Goal: Go to known website: Access a specific website the user already knows

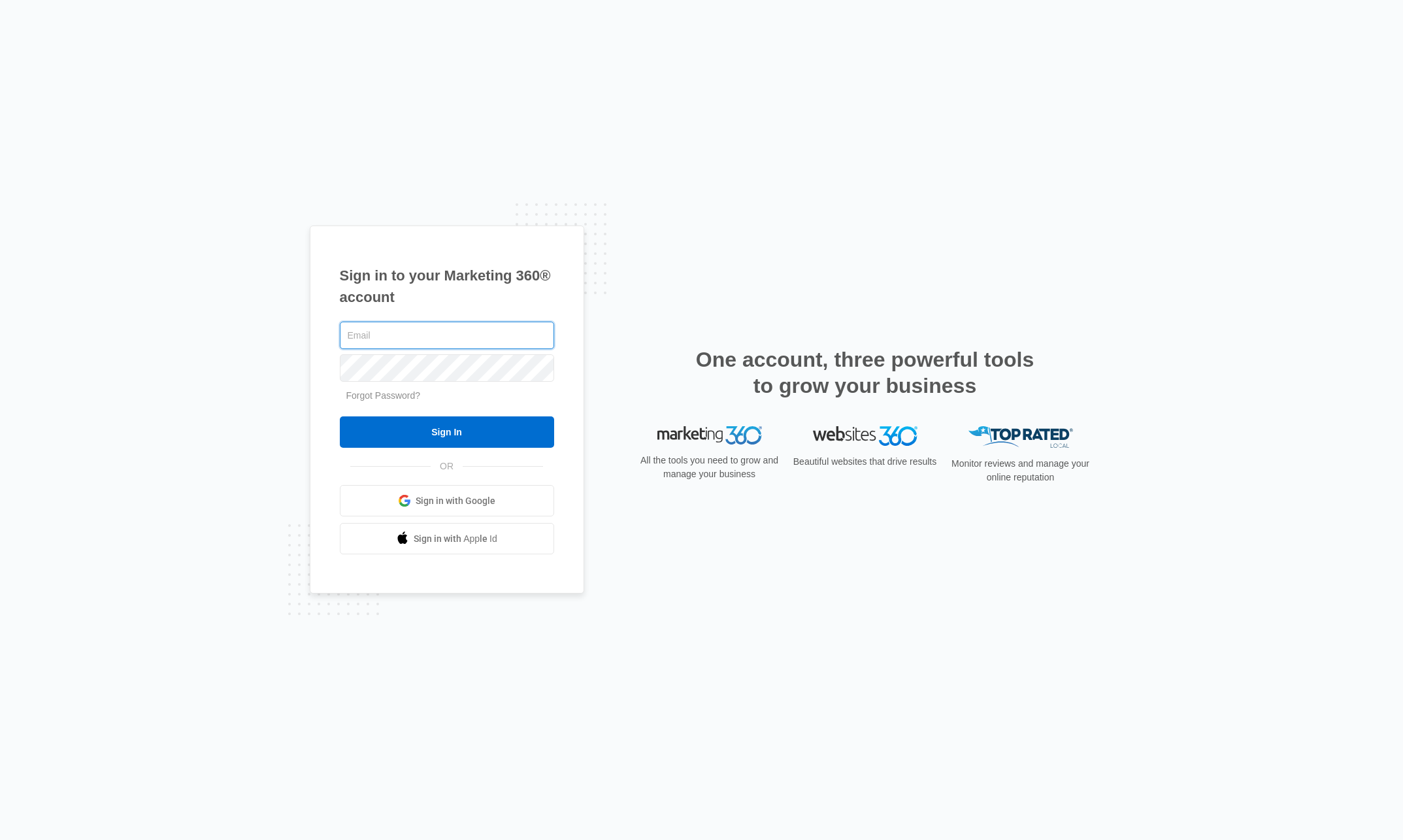
click at [380, 335] on input "text" at bounding box center [447, 335] width 214 height 27
type input "[PERSON_NAME][EMAIL_ADDRESS][PERSON_NAME][DOMAIN_NAME]"
click at [441, 443] on input "Sign In" at bounding box center [447, 432] width 214 height 32
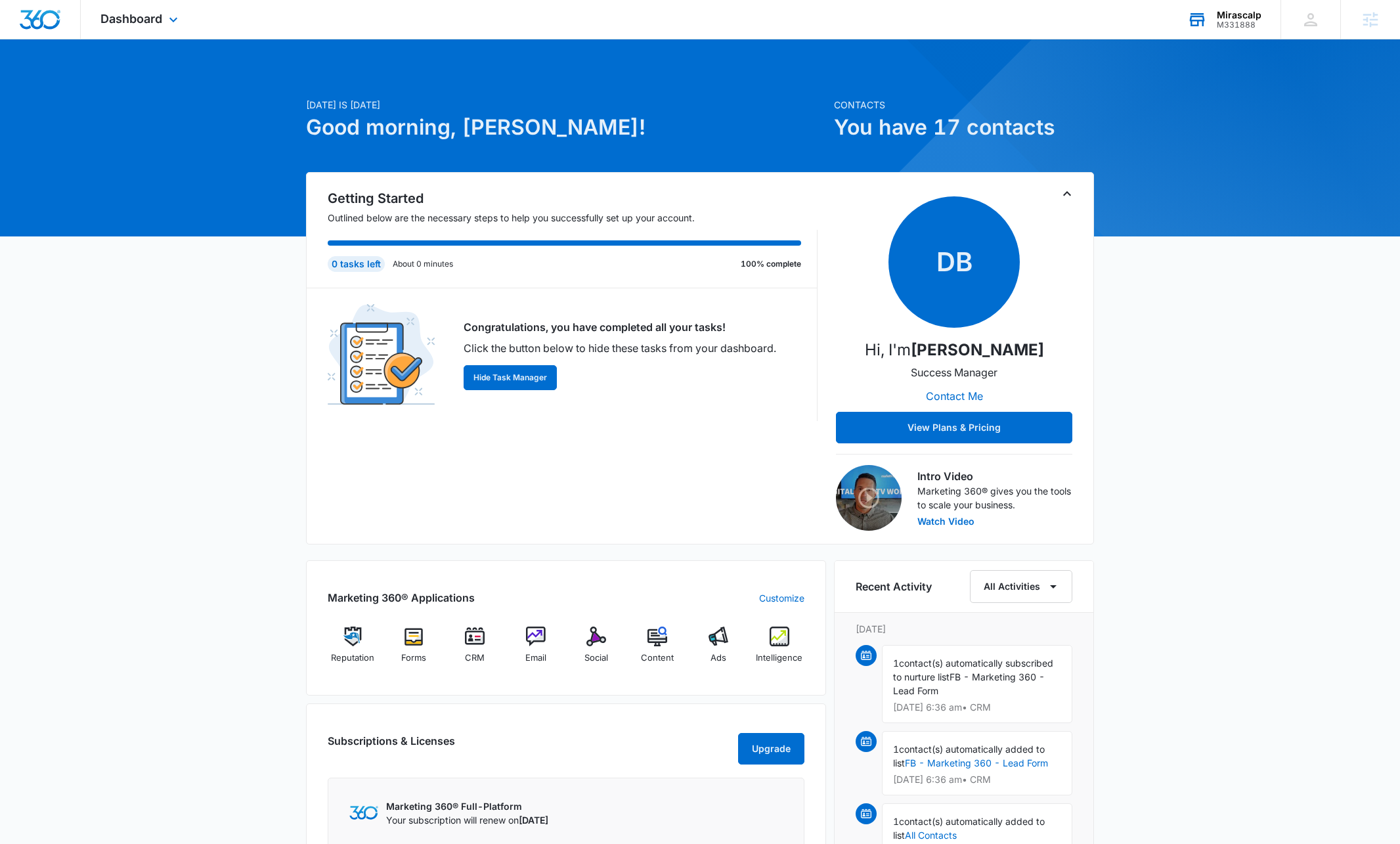
drag, startPoint x: 1220, startPoint y: 44, endPoint x: 1234, endPoint y: 20, distance: 27.8
click at [1220, 43] on div at bounding box center [1314, 315] width 1118 height 1118
click at [1239, 14] on div "Mirascalp" at bounding box center [1239, 15] width 45 height 11
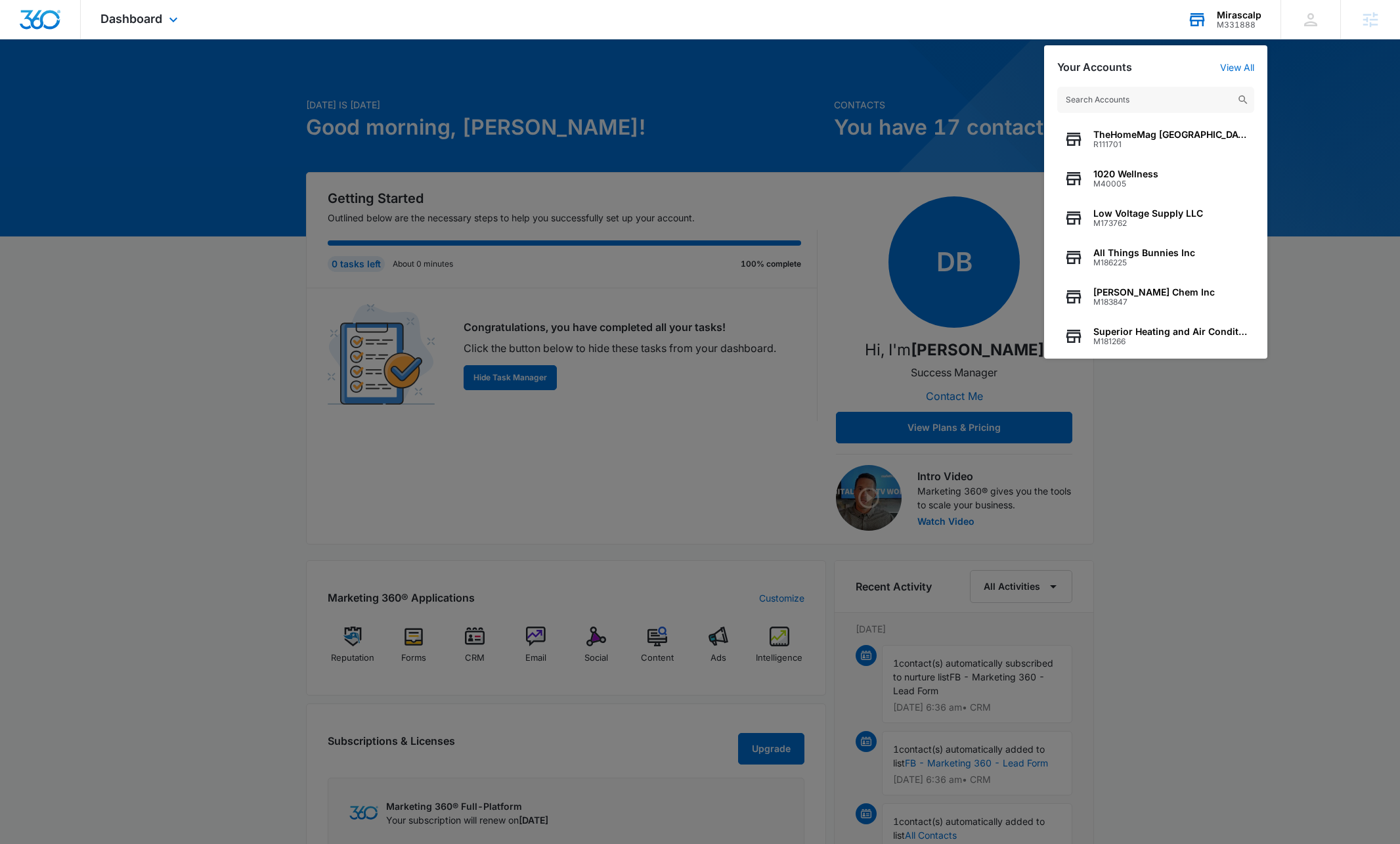
click at [1120, 104] on input "text" at bounding box center [1156, 99] width 197 height 26
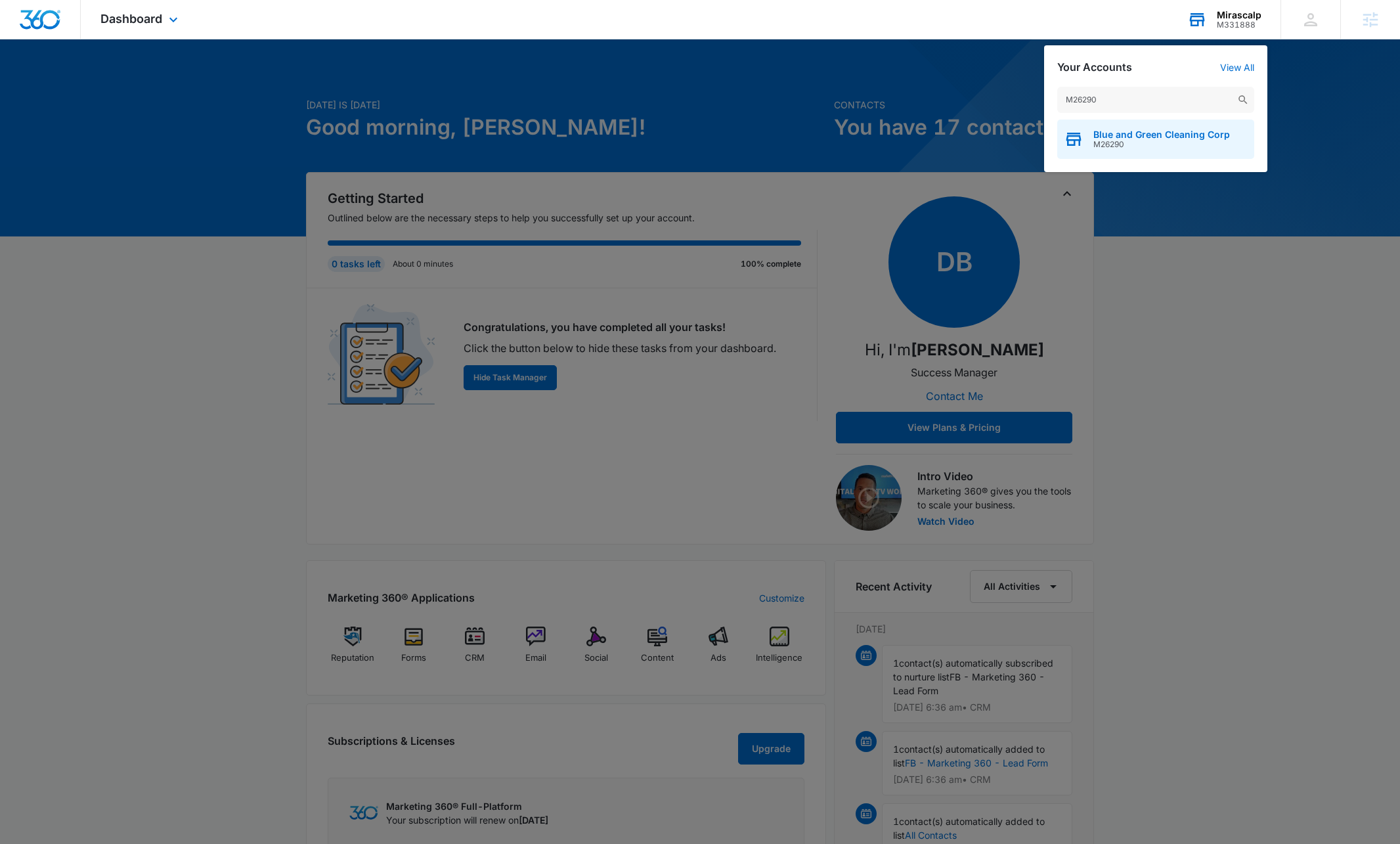
type input "M26290"
click at [1158, 138] on span "Blue and Green Cleaning Corp" at bounding box center [1161, 134] width 136 height 11
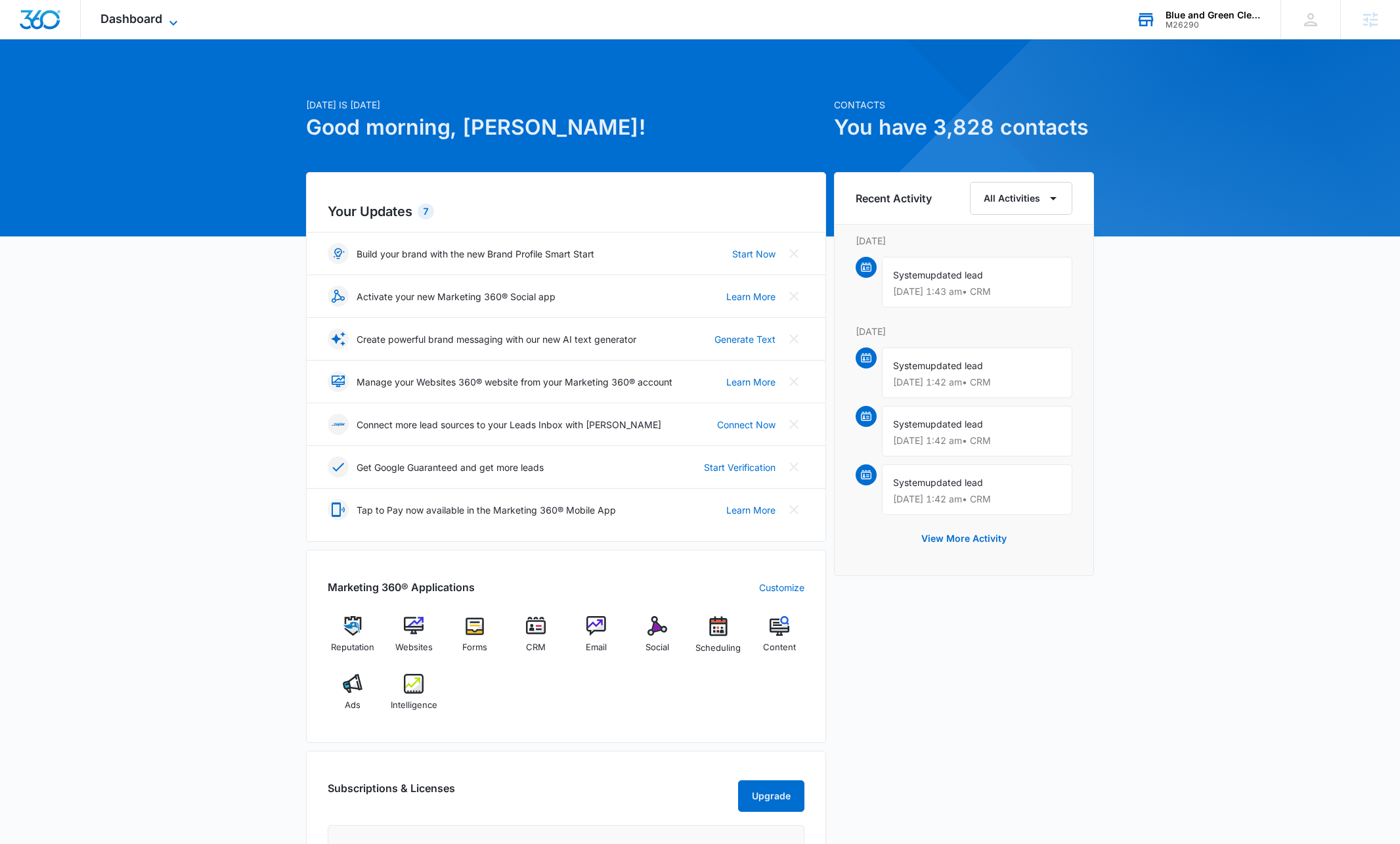
click at [167, 24] on icon at bounding box center [174, 23] width 16 height 16
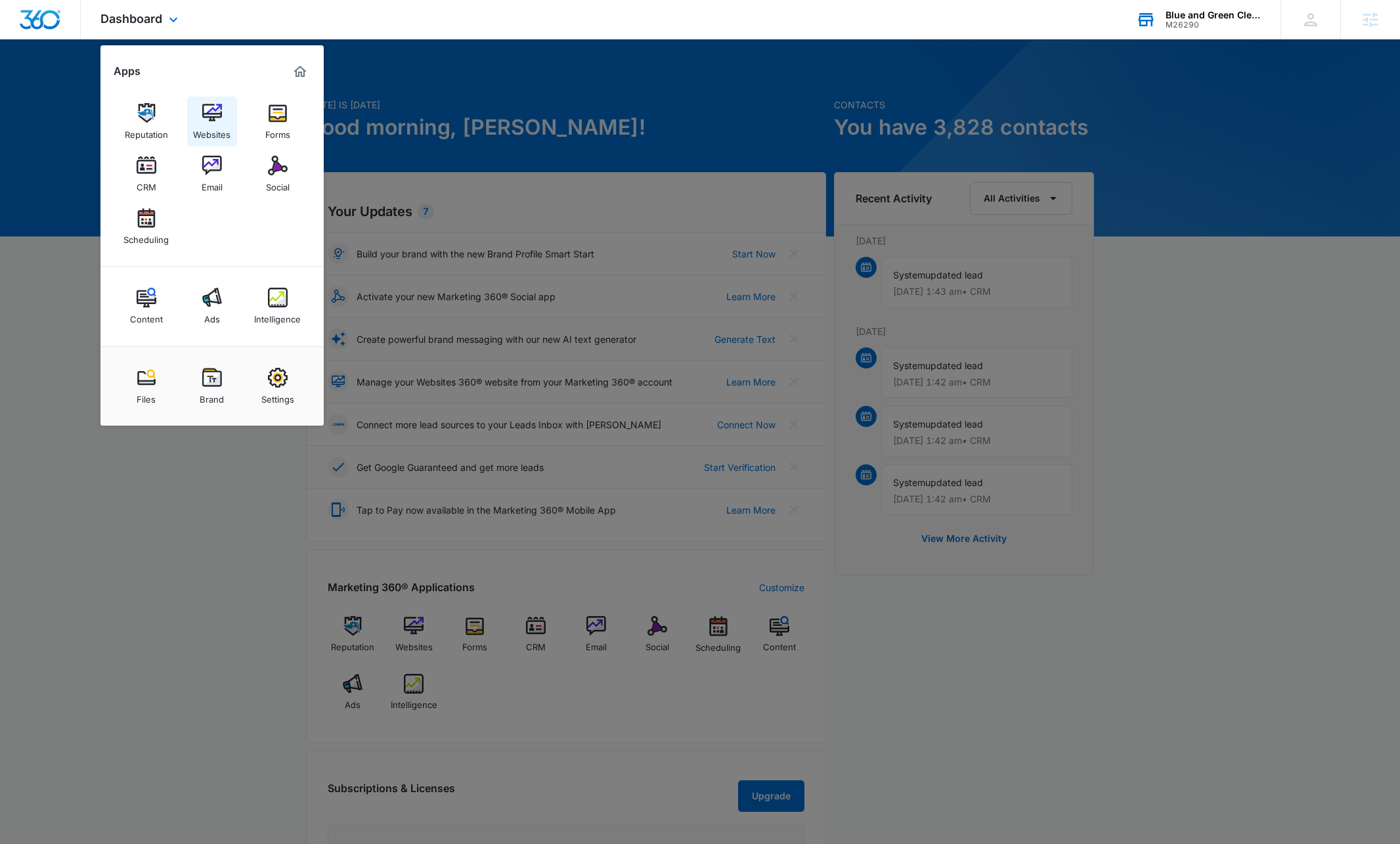
click at [203, 110] on img at bounding box center [212, 112] width 19 height 19
